Goal: Navigation & Orientation: Find specific page/section

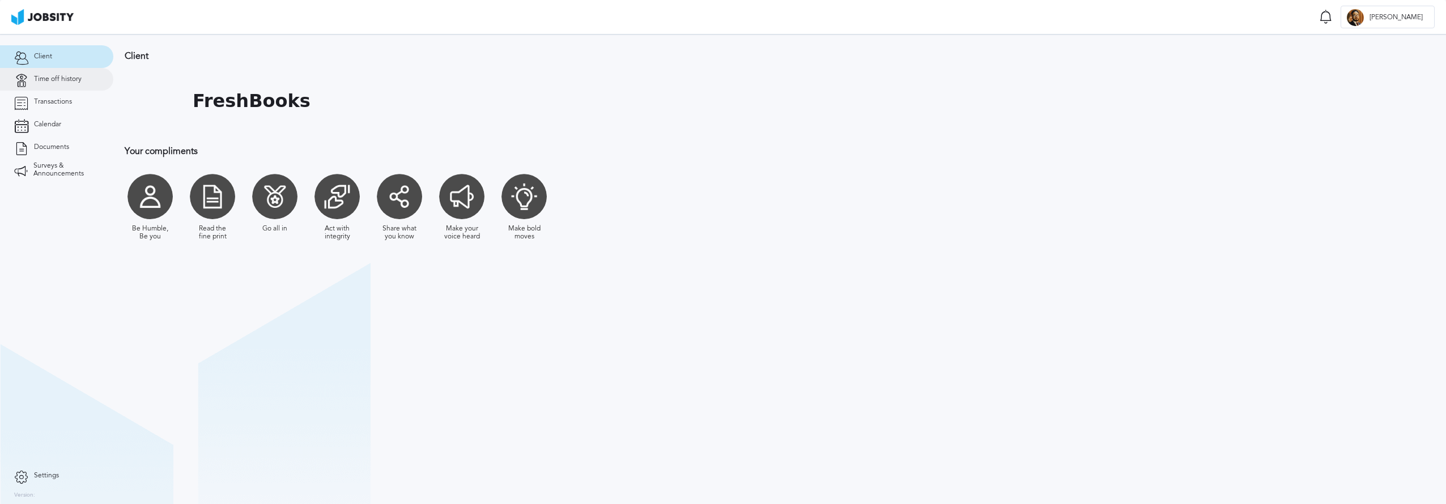
click at [81, 89] on link "Time off history" at bounding box center [56, 79] width 113 height 23
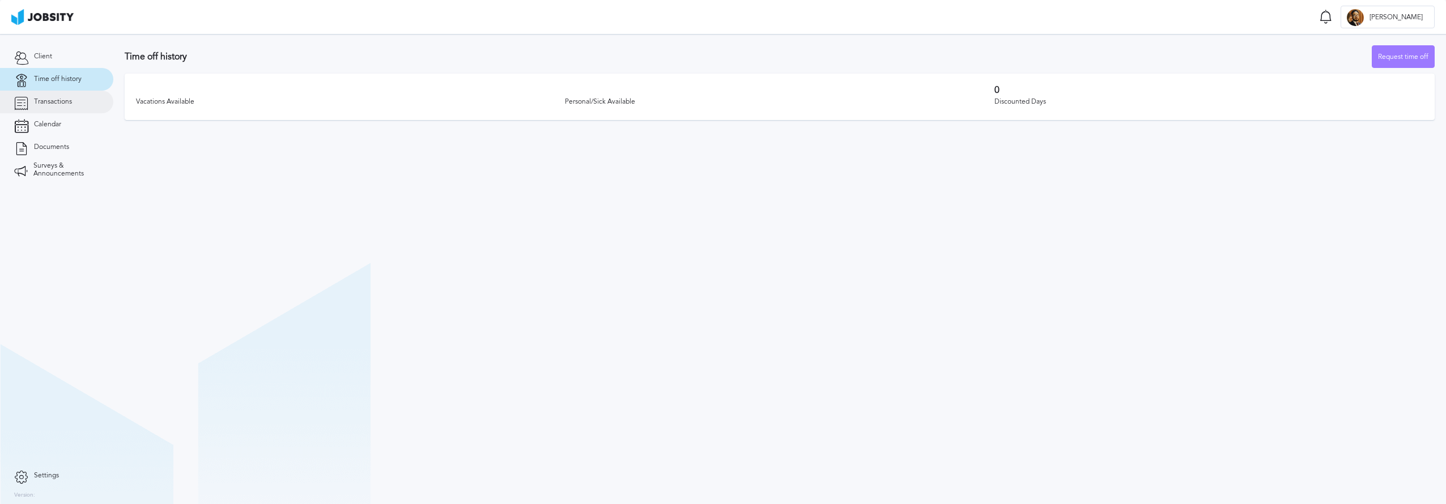
click at [72, 106] on link "Transactions" at bounding box center [56, 102] width 113 height 23
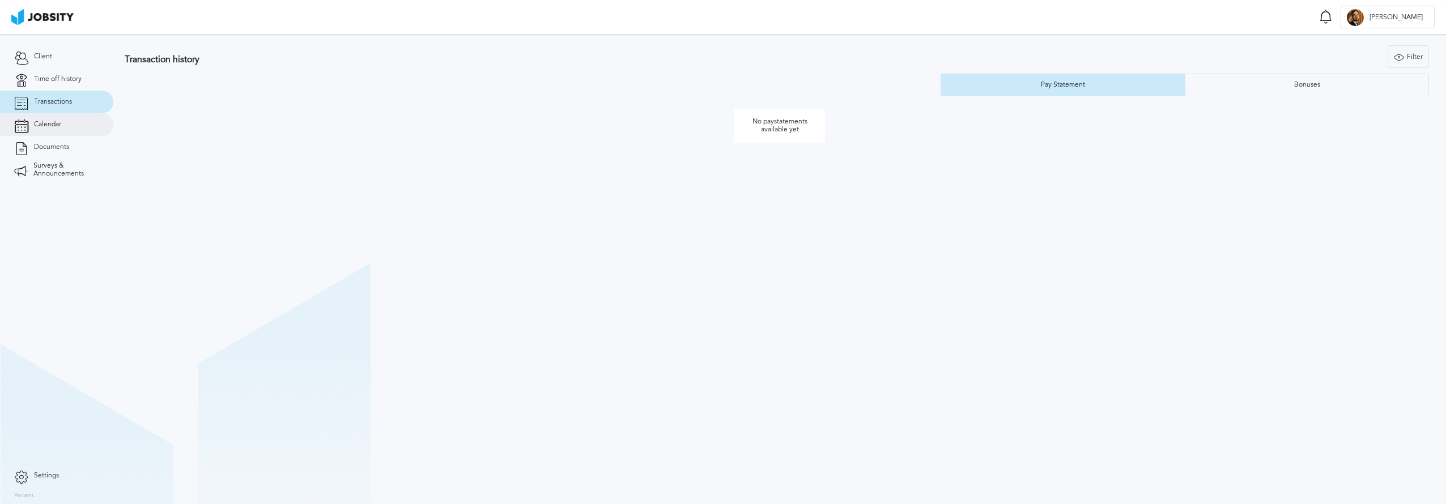
click at [66, 125] on link "Calendar" at bounding box center [56, 124] width 113 height 23
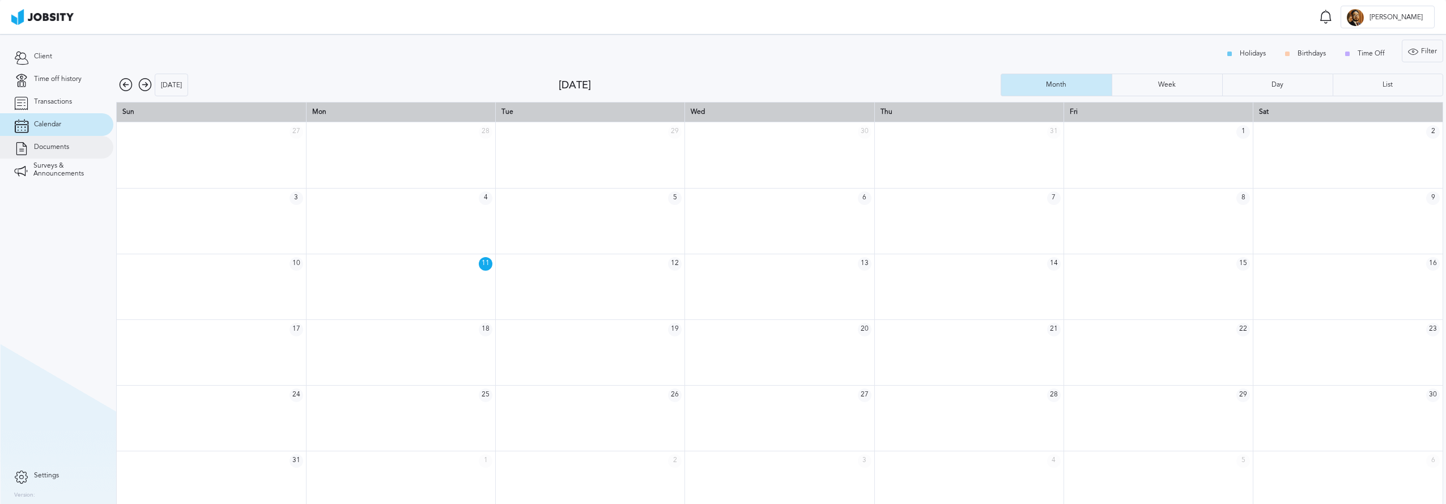
click at [65, 156] on link "Documents" at bounding box center [56, 147] width 113 height 23
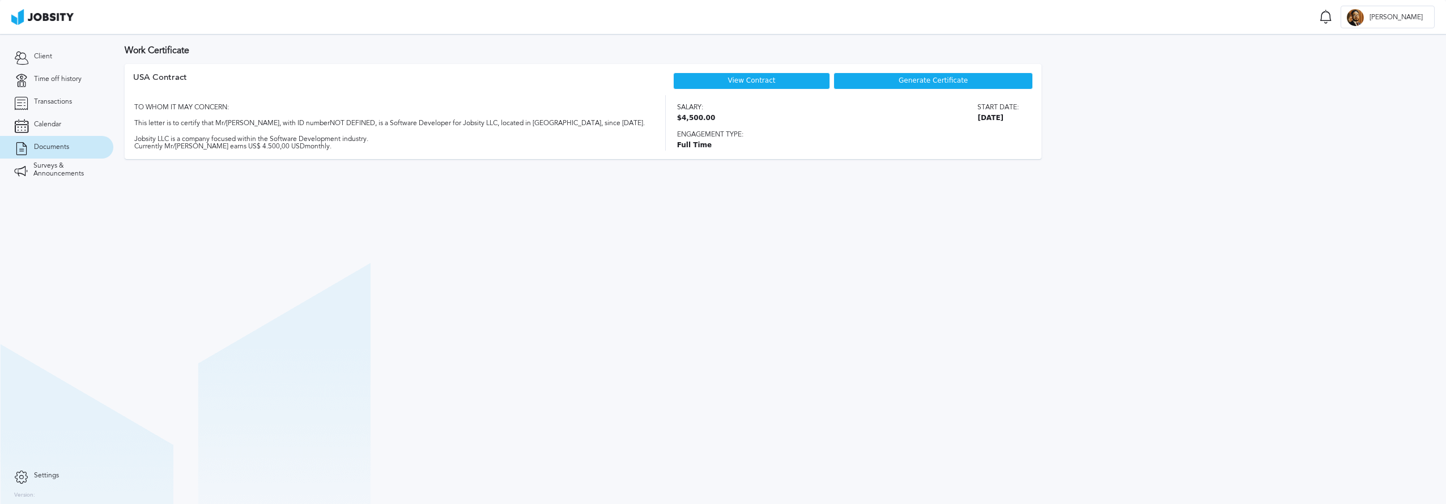
click at [772, 82] on link "View Contract" at bounding box center [752, 81] width 48 height 8
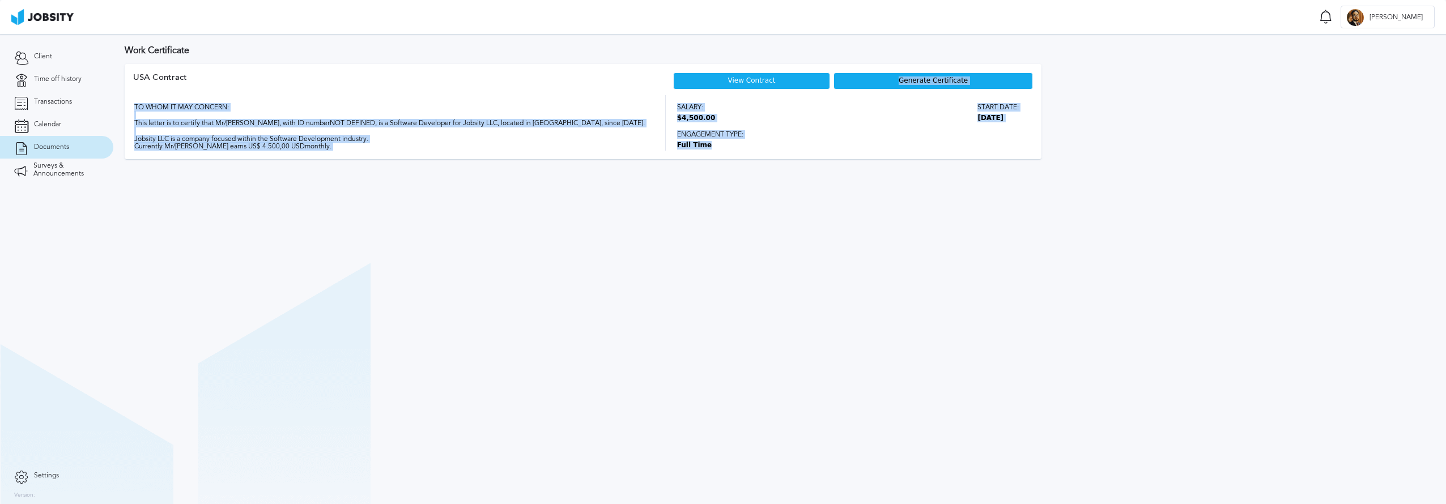
drag, startPoint x: 878, startPoint y: 83, endPoint x: 842, endPoint y: 203, distance: 125.5
click at [842, 202] on section "Work Certificate USA [DEMOGRAPHIC_DATA] View Contract Generate Certificate TO W…" at bounding box center [779, 269] width 1333 height 470
click at [840, 204] on section "Work Certificate USA [DEMOGRAPHIC_DATA] View Contract Generate Certificate TO W…" at bounding box center [779, 269] width 1333 height 470
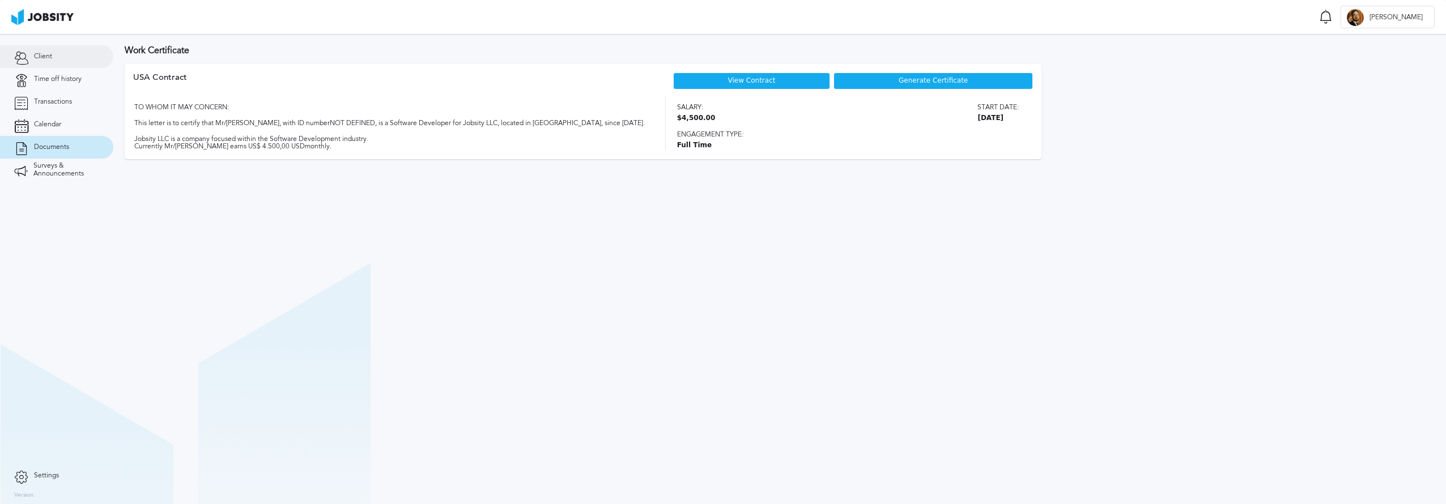
click at [60, 60] on link "Client" at bounding box center [56, 56] width 113 height 23
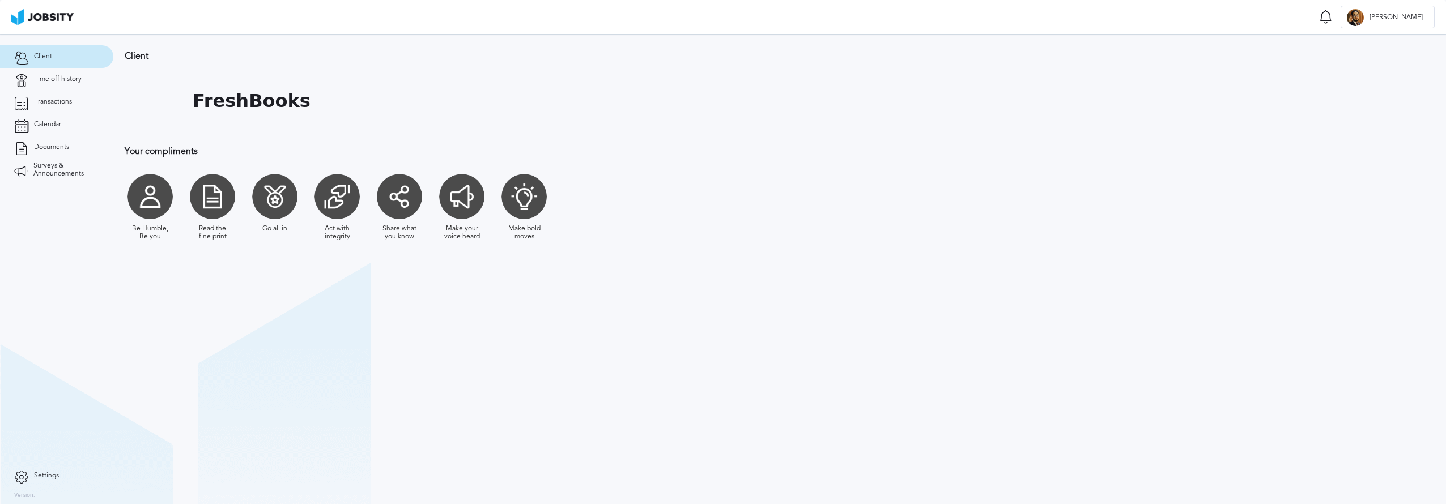
click at [53, 475] on span "Settings" at bounding box center [46, 476] width 25 height 8
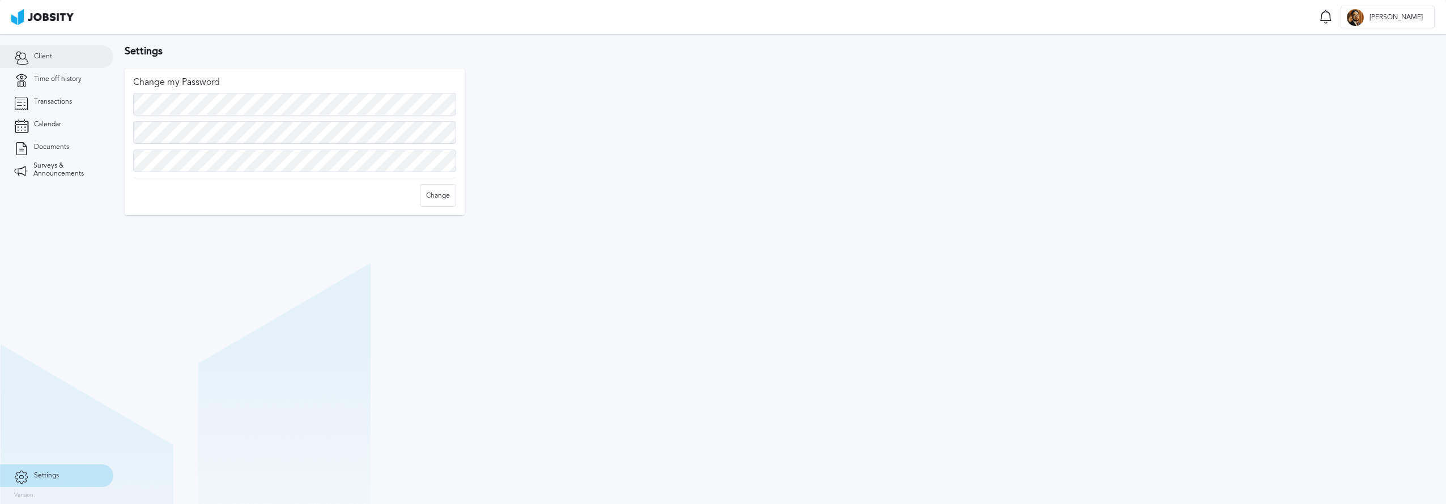
drag, startPoint x: 38, startPoint y: 57, endPoint x: 44, endPoint y: 65, distance: 10.1
click at [38, 56] on span "Client" at bounding box center [43, 57] width 18 height 8
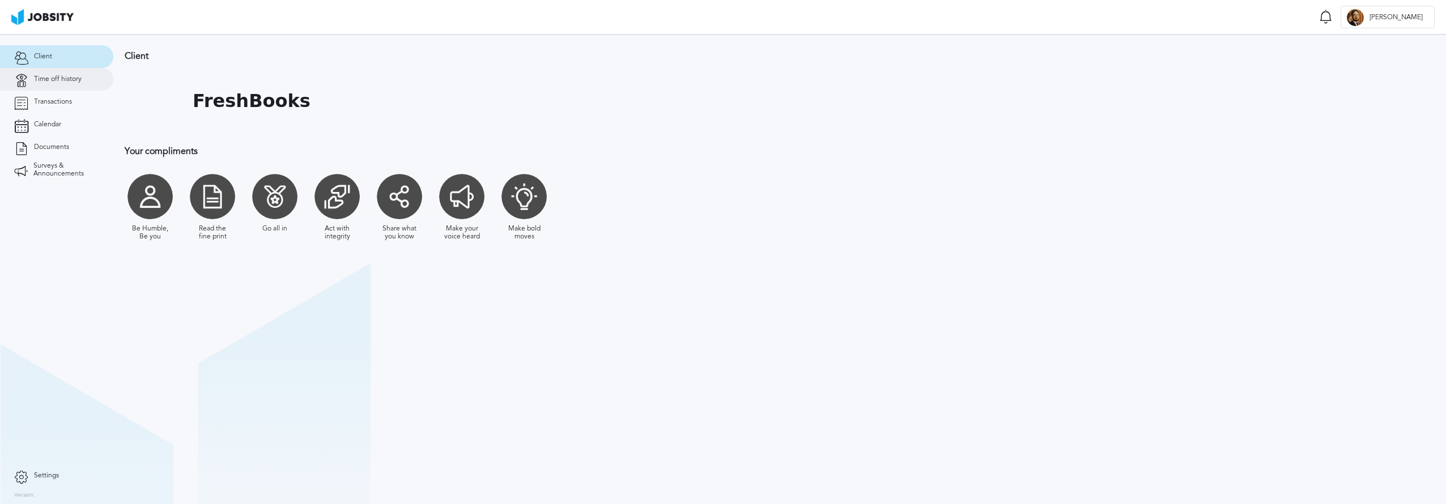
click at [49, 72] on link "Time off history" at bounding box center [56, 79] width 113 height 23
